Goal: Information Seeking & Learning: Learn about a topic

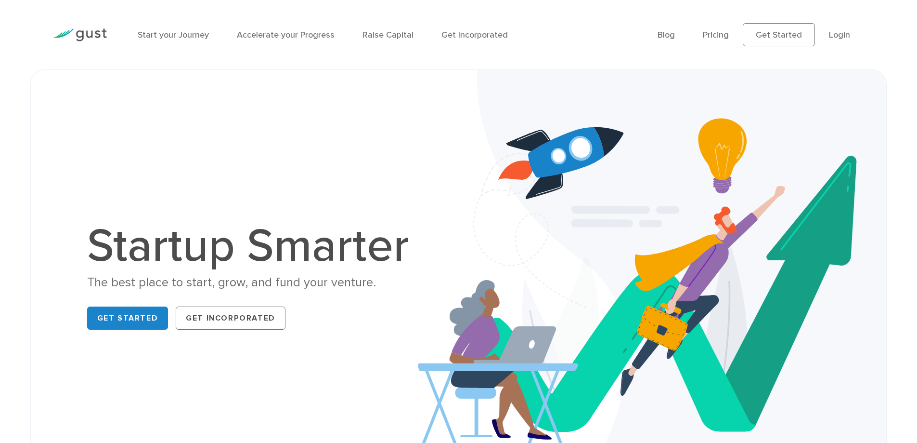
click at [716, 27] on ul "Blog FAQ Pricing Get Started Login Login" at bounding box center [761, 34] width 207 height 23
click at [716, 32] on link "Pricing" at bounding box center [716, 35] width 26 height 10
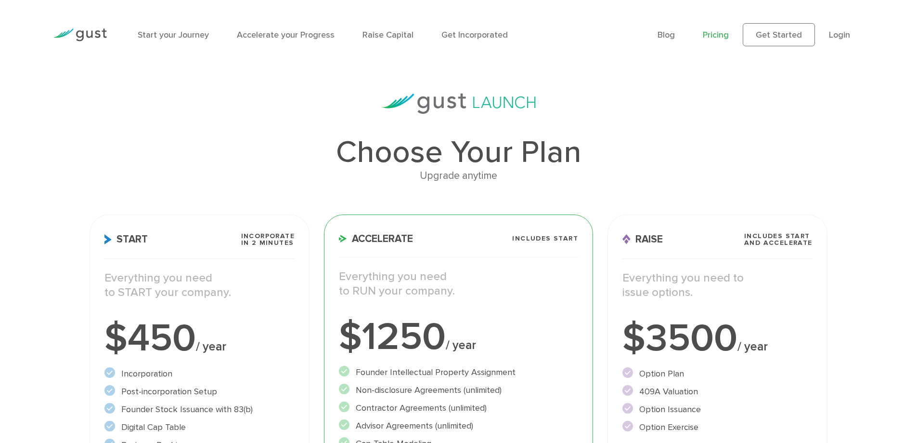
drag, startPoint x: 732, startPoint y: 35, endPoint x: 684, endPoint y: 48, distance: 49.0
click at [729, 35] on li "Pricing" at bounding box center [716, 34] width 26 height 13
click at [716, 36] on link "Pricing" at bounding box center [716, 35] width 26 height 10
click at [394, 36] on link "Raise Capital" at bounding box center [388, 35] width 51 height 10
click at [84, 33] on img at bounding box center [80, 34] width 54 height 13
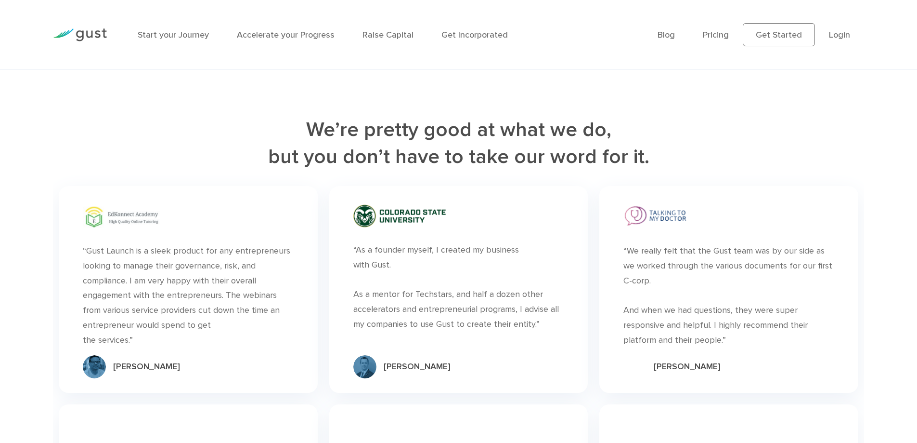
scroll to position [1908, 0]
